Goal: Task Accomplishment & Management: Complete application form

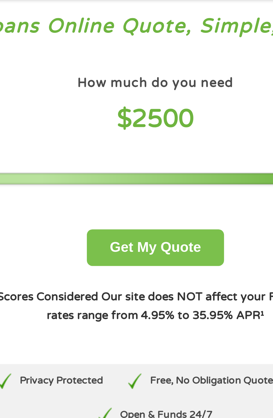
click at [122, 116] on button "Get My Quote" at bounding box center [136, 115] width 49 height 13
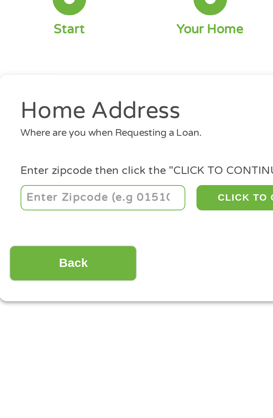
click at [17, 125] on input "number" at bounding box center [44, 123] width 62 height 9
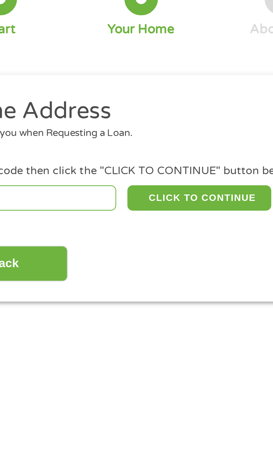
type input "19806"
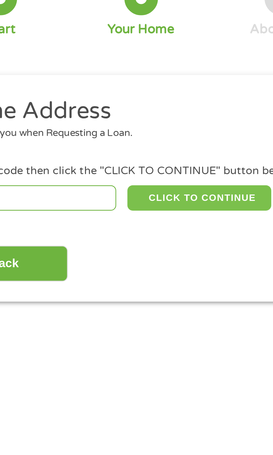
click at [88, 125] on button "CLICK TO CONTINUE" at bounding box center [106, 123] width 54 height 9
type input "19806"
type input "Wilmington"
select select "Delaware"
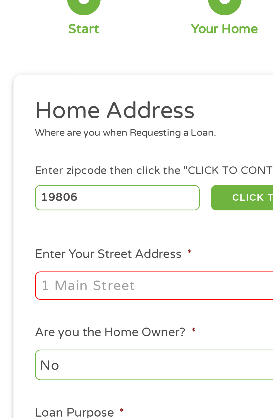
click at [19, 157] on input "Enter Your Street Address *" at bounding box center [73, 156] width 120 height 11
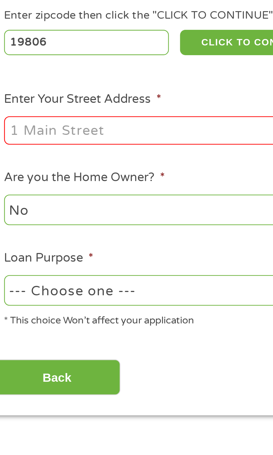
click at [23, 158] on input "Enter Your Street Address *" at bounding box center [73, 156] width 120 height 11
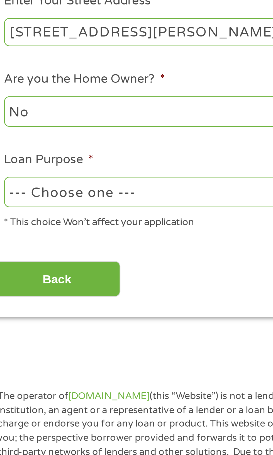
type input "1201 n.harrison St.apt718"
click at [20, 216] on select "--- Choose one --- Pay Bills Debt Consolidation Home Improvement Major Purchase…" at bounding box center [73, 215] width 120 height 11
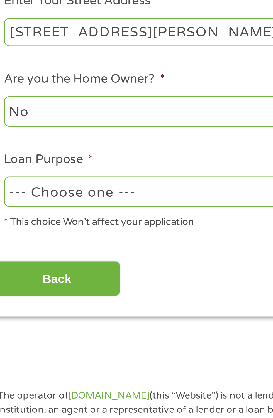
select select "other"
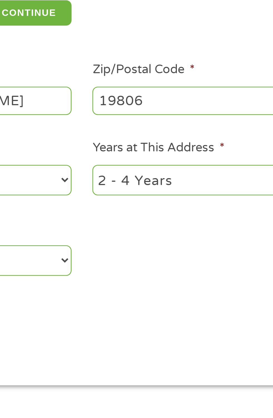
click at [145, 185] on select "1 Year or less 1 - 2 Years 2 - 4 Years Over 4 Years" at bounding box center [200, 185] width 120 height 11
select select "60months"
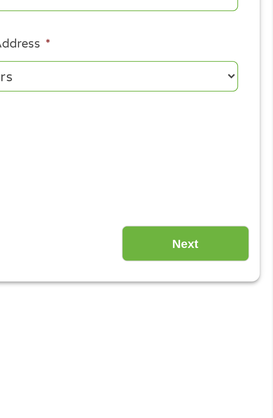
click at [229, 249] on input "Next" at bounding box center [240, 249] width 48 height 14
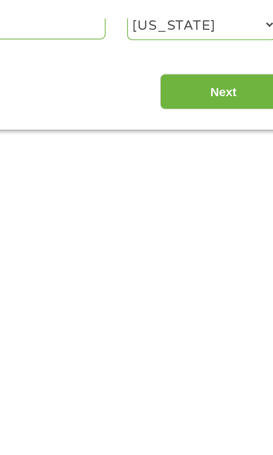
scroll to position [3, 0]
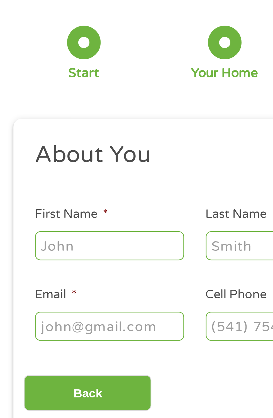
click at [18, 123] on input "First Name *" at bounding box center [41, 122] width 56 height 11
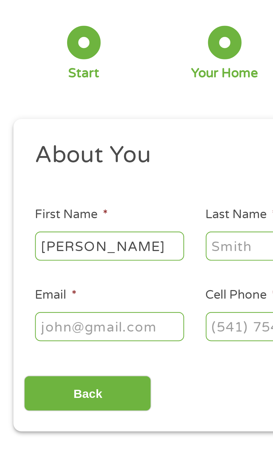
type input "Richard"
click at [84, 123] on input "Last Name *" at bounding box center [105, 122] width 56 height 11
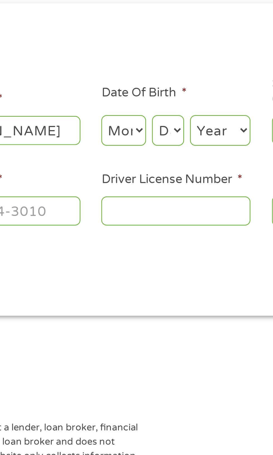
type input "Szostkowski"
click at [145, 123] on select "Month 1 2 3 4 5 6 7 8 9 10 11 12" at bounding box center [148, 122] width 17 height 11
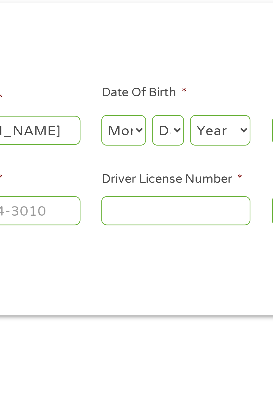
select select "8"
click at [162, 125] on select "Day 1 2 3 4 5 6 7 8 9 10 11 12 13 14 15 16 17 18 19 20 21 22 23 24 25 26 27 28 …" at bounding box center [165, 122] width 12 height 11
select select "25"
click at [181, 126] on select "Year 2007 2006 2005 2004 2003 2002 2001 2000 1999 1998 1997 1996 1995 1994 1993…" at bounding box center [185, 122] width 23 height 11
click at [165, 124] on select "Day 1 2 3 4 5 6 7 8 9 10 11 12 13 14 15 16 17 18 19 20 21 22 23 24 25 26 27 28 …" at bounding box center [165, 122] width 12 height 11
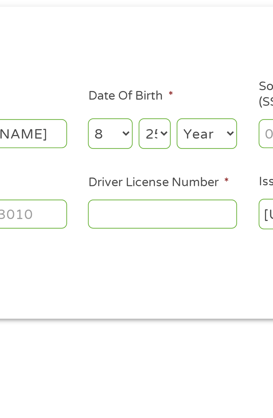
click at [146, 122] on select "Month 1 2 3 4 5 6 7 8 9 10 11 12" at bounding box center [148, 122] width 17 height 11
click at [182, 125] on select "Year 2007 2006 2005 2004 2003 2002 2001 2000 1999 1998 1997 1996 1995 1994 1993…" at bounding box center [185, 122] width 23 height 11
select select "1955"
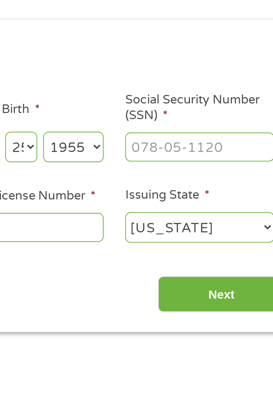
click at [211, 122] on input "Social Security Number (SSN) *" at bounding box center [232, 122] width 56 height 11
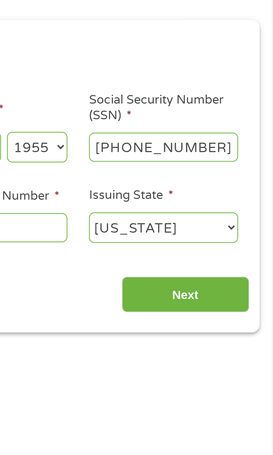
type input "221-40-9793"
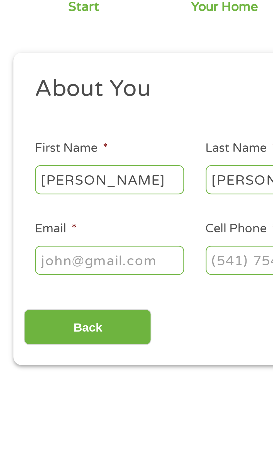
click at [18, 154] on input "Email *" at bounding box center [41, 152] width 56 height 11
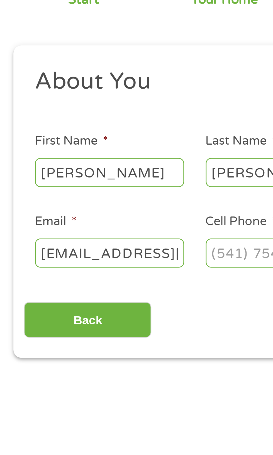
scroll to position [0, 9]
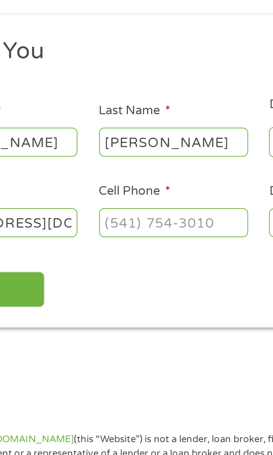
type input "bighose72@gmail.com"
click at [81, 154] on input "Cell Phone *" at bounding box center [105, 152] width 56 height 11
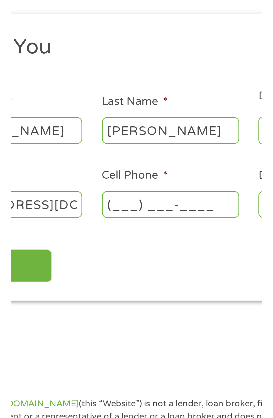
scroll to position [0, 0]
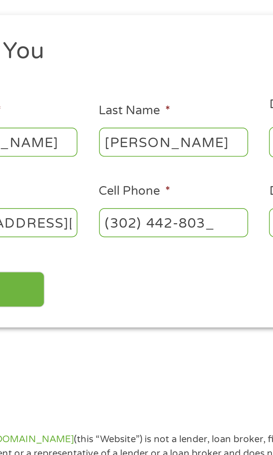
type input "(302) 442-8032"
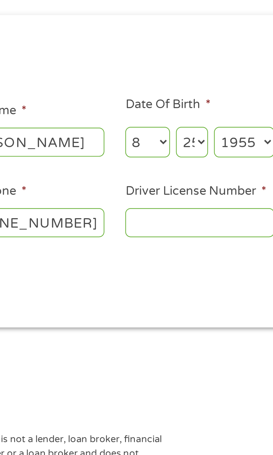
click at [151, 154] on input "Driver License Number *" at bounding box center [168, 152] width 56 height 11
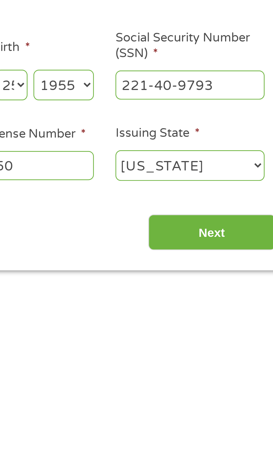
type input "9509750"
click at [227, 178] on input "Next" at bounding box center [240, 178] width 48 height 14
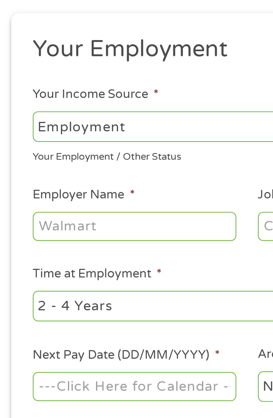
click at [15, 120] on select "--- Choose one --- Employment Self Employed Benefits" at bounding box center [73, 117] width 120 height 11
select select "benefits"
type input "Other"
type input "(302) 442-8032"
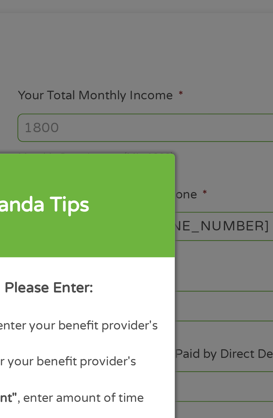
click at [149, 117] on div "Panda Tips To Proceed, Please Enter: For "Employer Name" , enter your benefit p…" at bounding box center [136, 209] width 273 height 418
click at [148, 117] on div "Panda Tips To Proceed, Please Enter: For "Employer Name" , enter your benefit p…" at bounding box center [136, 209] width 273 height 418
click at [148, 118] on div "Panda Tips To Proceed, Please Enter: For "Employer Name" , enter your benefit p…" at bounding box center [136, 209] width 273 height 418
click at [219, 138] on div "Panda Tips To Proceed, Please Enter: For "Employer Name" , enter your benefit p…" at bounding box center [136, 209] width 273 height 418
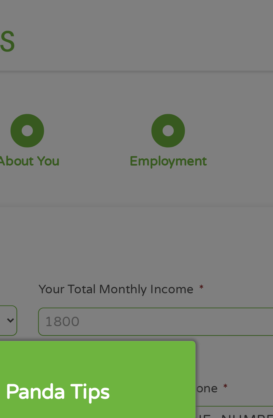
click at [145, 121] on div "Panda Tips To Proceed, Please Enter: For "Employer Name" , enter your benefit p…" at bounding box center [136, 209] width 273 height 418
click at [153, 119] on div "Panda Tips To Proceed, Please Enter: For "Employer Name" , enter your benefit p…" at bounding box center [136, 209] width 273 height 418
click at [148, 146] on div "Panda Tips" at bounding box center [147, 146] width 39 height 11
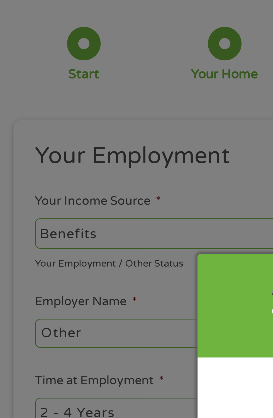
click at [17, 159] on div "Panda Tips To Proceed, Please Enter: For "Employer Name" , enter your benefit p…" at bounding box center [136, 209] width 273 height 418
click at [20, 121] on div "Panda Tips To Proceed, Please Enter: For "Employer Name" , enter your benefit p…" at bounding box center [136, 209] width 273 height 418
click at [30, 120] on div "Panda Tips To Proceed, Please Enter: For "Employer Name" , enter your benefit p…" at bounding box center [136, 209] width 273 height 418
click at [33, 121] on div "Panda Tips To Proceed, Please Enter: For "Employer Name" , enter your benefit p…" at bounding box center [136, 209] width 273 height 418
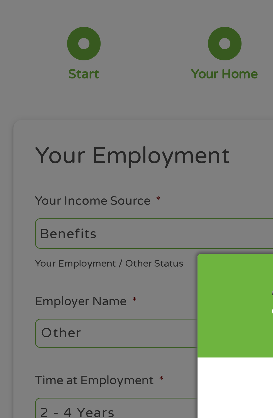
click at [25, 121] on div "Panda Tips To Proceed, Please Enter: For "Employer Name" , enter your benefit p…" at bounding box center [136, 209] width 273 height 418
